Goal: Check status: Check status

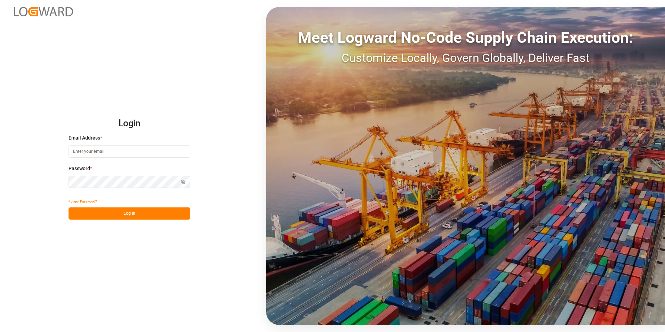
type input "[PERSON_NAME][EMAIL_ADDRESS][DOMAIN_NAME]"
click at [141, 210] on button "Log In" at bounding box center [129, 213] width 122 height 12
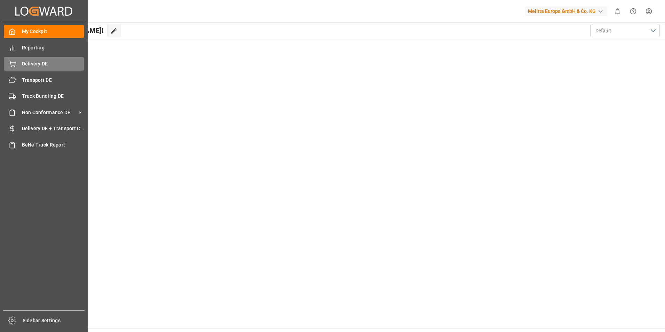
click at [34, 63] on span "Delivery DE" at bounding box center [53, 63] width 62 height 7
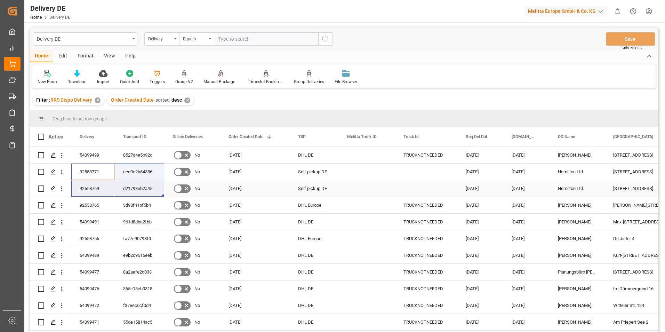
drag, startPoint x: 92, startPoint y: 172, endPoint x: 123, endPoint y: 188, distance: 34.8
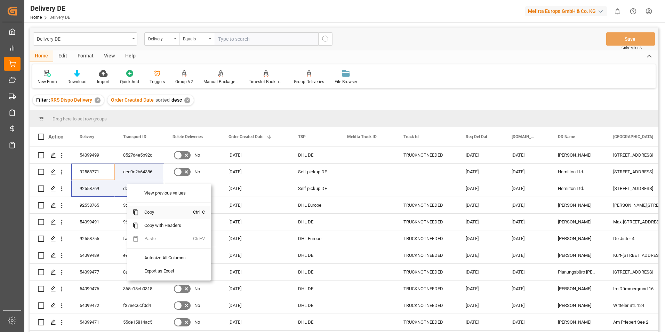
click at [158, 215] on span "Copy" at bounding box center [166, 211] width 54 height 13
